Goal: Register for event/course

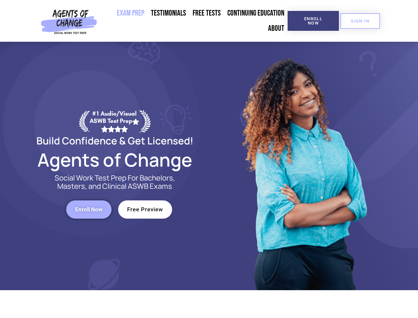
click at [209, 159] on div at bounding box center [303, 166] width 189 height 248
click at [313, 21] on span "Enroll Now" at bounding box center [313, 21] width 30 height 9
click at [360, 21] on span "SIGN IN" at bounding box center [360, 21] width 19 height 4
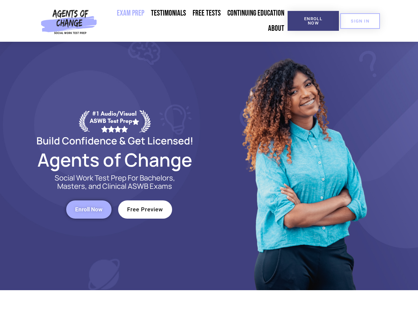
click at [89, 209] on span "Enroll Now" at bounding box center [88, 210] width 27 height 6
click at [145, 209] on span "Free Preview" at bounding box center [145, 210] width 36 height 6
